Goal: Find specific page/section: Find specific page/section

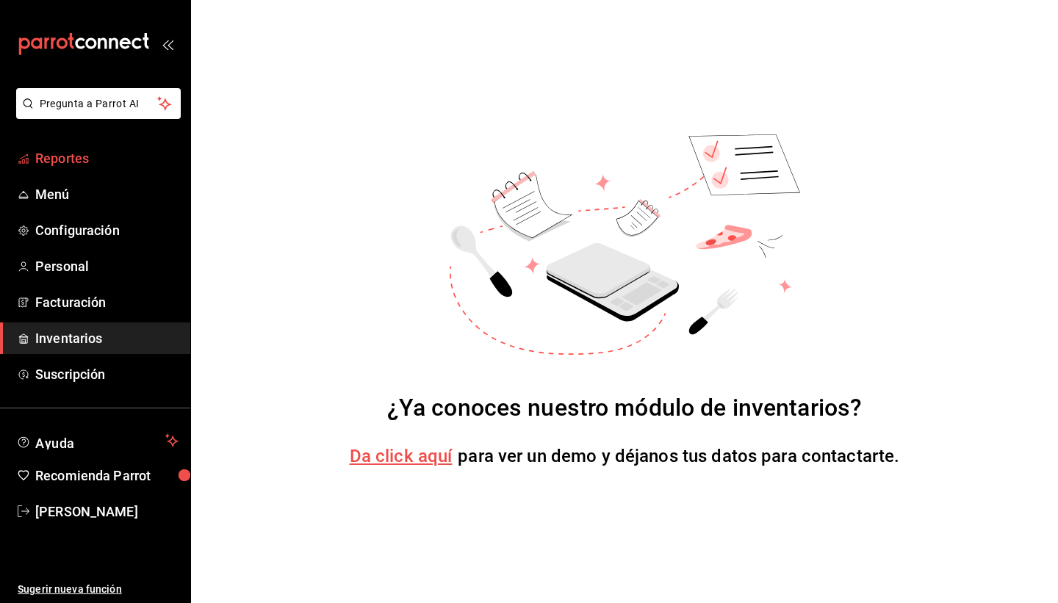
click at [74, 162] on span "Reportes" at bounding box center [106, 158] width 143 height 20
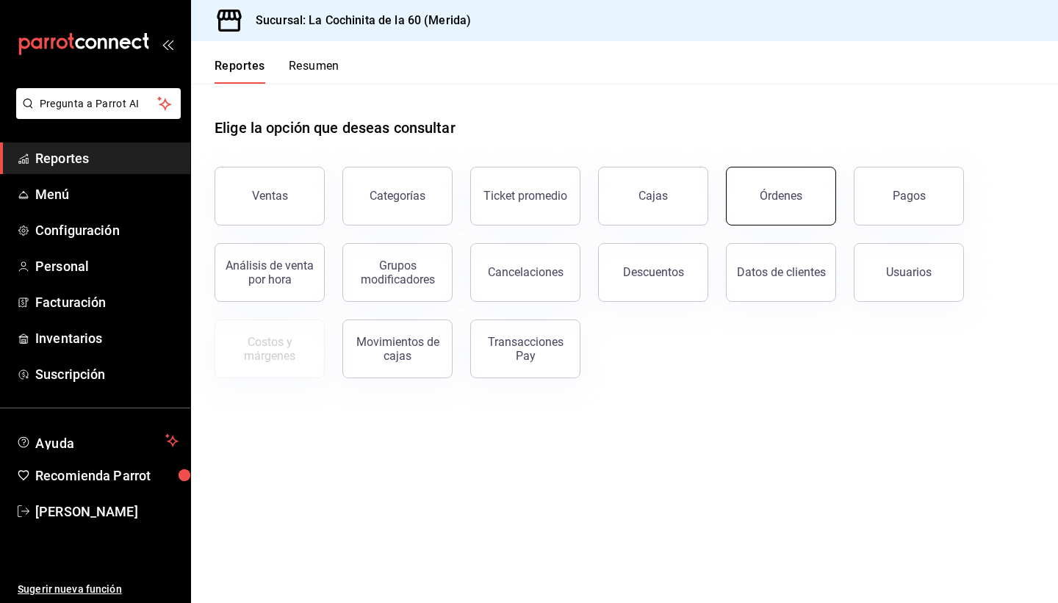
click at [797, 190] on div "Órdenes" at bounding box center [781, 196] width 43 height 14
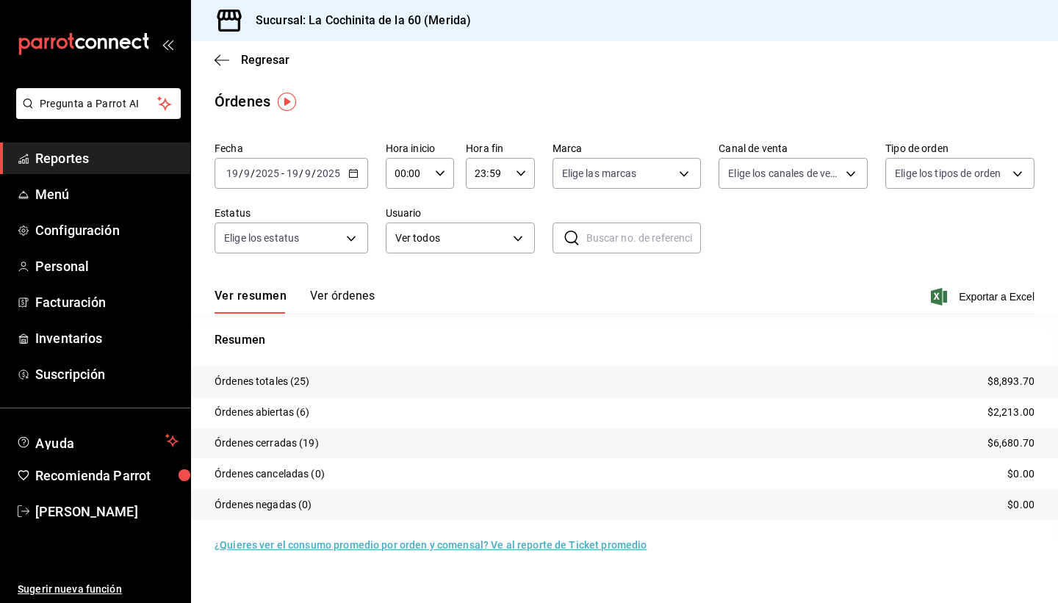
click at [76, 157] on span "Reportes" at bounding box center [106, 158] width 143 height 20
